Goal: Information Seeking & Learning: Learn about a topic

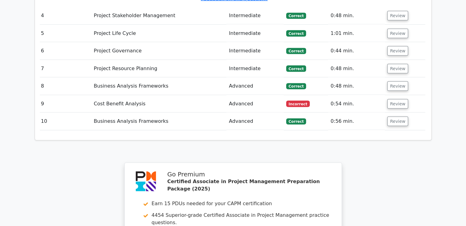
scroll to position [1314, 0]
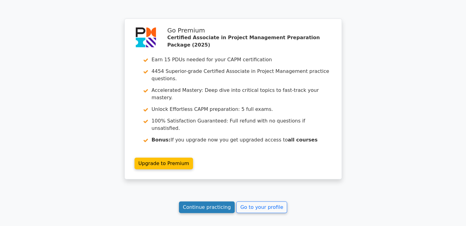
click at [213, 202] on link "Continue practicing" at bounding box center [207, 208] width 56 height 12
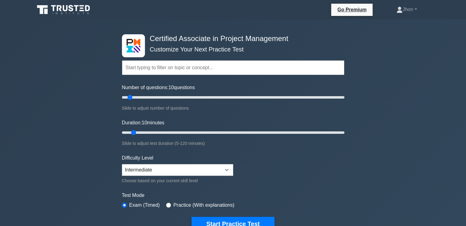
click at [277, 88] on div "Number of questions: 10 questions Slide to adjust number of questions" at bounding box center [233, 98] width 222 height 28
click at [233, 217] on button "Start Practice Test" at bounding box center [232, 224] width 83 height 14
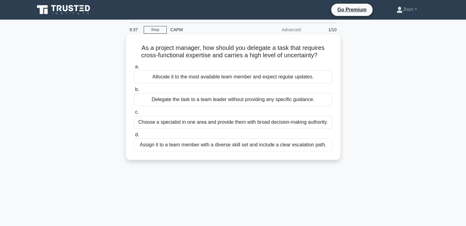
click at [201, 144] on div "Assign it to a team member with a diverse skill set and include a clear escalat…" at bounding box center [233, 144] width 198 height 13
click at [134, 137] on input "d. Assign it to a team member with a diverse skill set and include a clear esca…" at bounding box center [134, 135] width 0 height 4
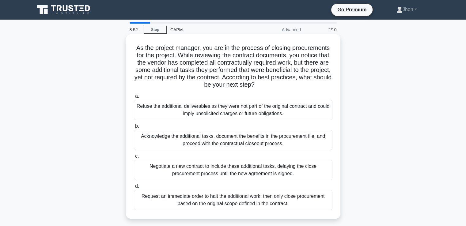
click at [210, 135] on div "Acknowledge the additional tasks, document the benefits in the procurement file…" at bounding box center [233, 140] width 198 height 20
click at [134, 128] on input "b. Acknowledge the additional tasks, document the benefits in the procurement f…" at bounding box center [134, 126] width 0 height 4
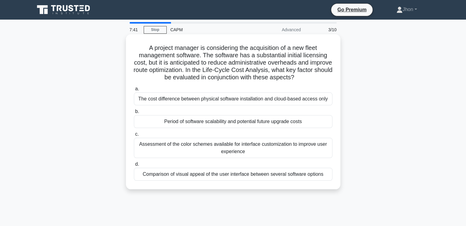
click at [205, 99] on div "The cost difference between physical software installation and cloud-based acce…" at bounding box center [233, 98] width 198 height 13
click at [134, 91] on input "a. The cost difference between physical software installation and cloud-based a…" at bounding box center [134, 89] width 0 height 4
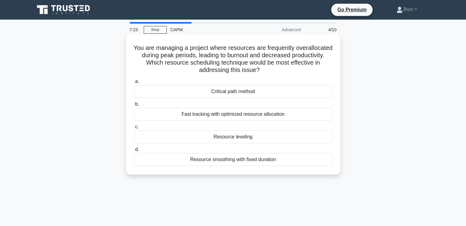
click at [203, 137] on div "Resource leveling" at bounding box center [233, 136] width 198 height 13
click at [134, 129] on input "c. Resource leveling" at bounding box center [134, 127] width 0 height 4
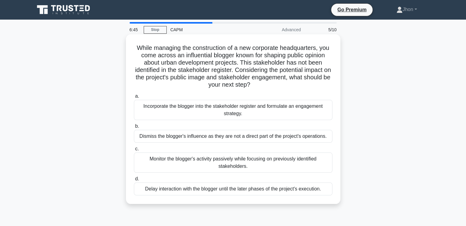
click at [190, 160] on div "Monitor the blogger's activity passively while focusing on previously identifie…" at bounding box center [233, 163] width 198 height 20
click at [134, 151] on input "c. Monitor the blogger's activity passively while focusing on previously identi…" at bounding box center [134, 149] width 0 height 4
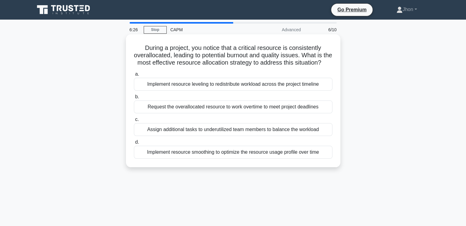
click at [176, 91] on div "Implement resource leveling to redistribute workload across the project timeline" at bounding box center [233, 84] width 198 height 13
click at [134, 76] on input "a. Implement resource leveling to redistribute workload across the project time…" at bounding box center [134, 74] width 0 height 4
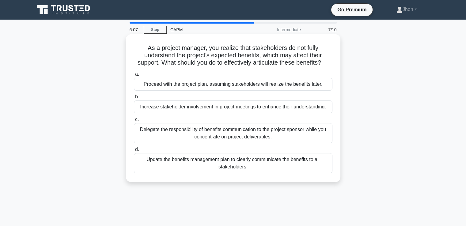
click at [191, 161] on div "Update the benefits management plan to clearly communicate the benefits to all …" at bounding box center [233, 163] width 198 height 20
click at [134, 152] on input "d. Update the benefits management plan to clearly communicate the benefits to a…" at bounding box center [134, 150] width 0 height 4
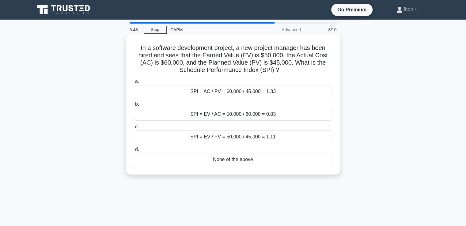
click at [203, 139] on div "SPI = EV / PV = 50,000 / 45,000 = 1.11" at bounding box center [233, 136] width 198 height 13
click at [134, 129] on input "c. SPI = EV / PV = 50,000 / 45,000 = 1.11" at bounding box center [134, 127] width 0 height 4
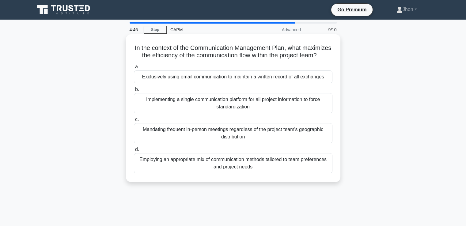
click at [218, 112] on div "Implementing a single communication platform for all project information to for…" at bounding box center [233, 103] width 198 height 20
click at [134, 92] on input "b. Implementing a single communication platform for all project information to …" at bounding box center [134, 90] width 0 height 4
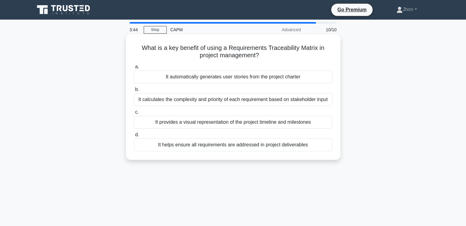
click at [219, 102] on div "It calculates the complexity and priority of each requirement based on stakehol…" at bounding box center [233, 99] width 198 height 13
click at [134, 92] on input "b. It calculates the complexity and priority of each requirement based on stake…" at bounding box center [134, 90] width 0 height 4
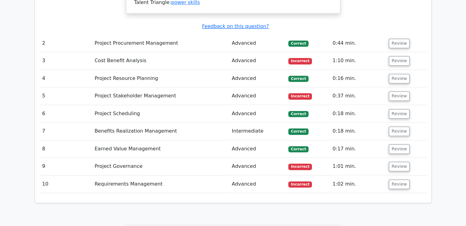
scroll to position [908, 0]
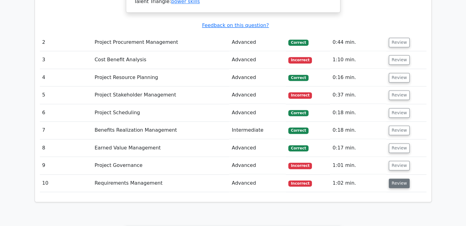
click at [401, 179] on button "Review" at bounding box center [399, 183] width 21 height 9
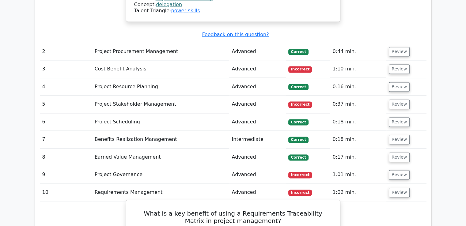
scroll to position [897, 0]
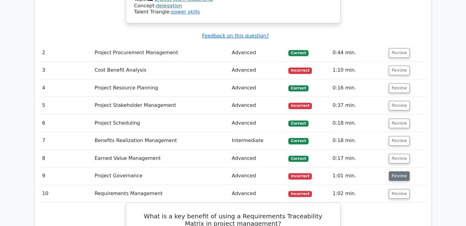
click at [395, 171] on button "Review" at bounding box center [399, 175] width 21 height 9
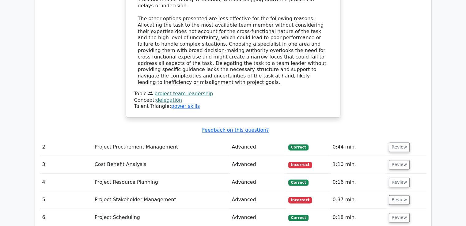
scroll to position [802, 0]
